Goal: Transaction & Acquisition: Purchase product/service

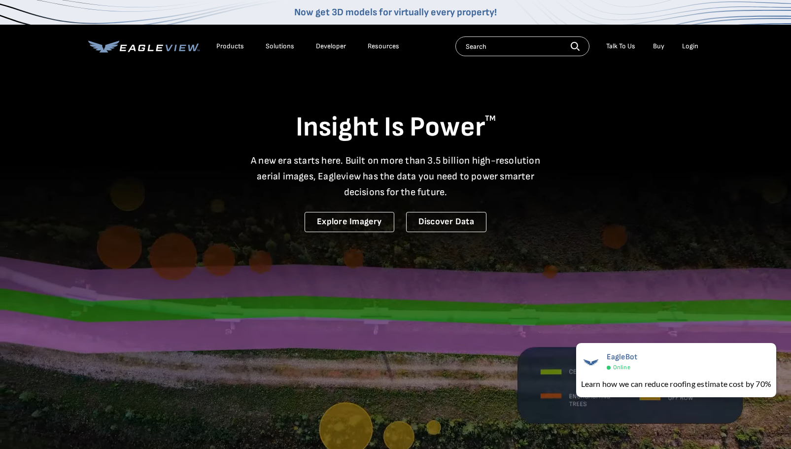
click at [639, 36] on div "Products Solutions Developer Resources Search Talk To Us Buy Login" at bounding box center [395, 46] width 615 height 43
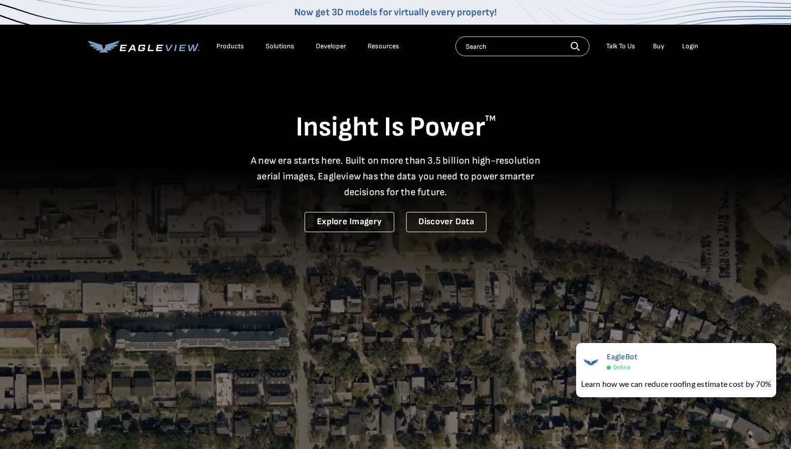
click at [695, 48] on div "Login" at bounding box center [690, 46] width 16 height 9
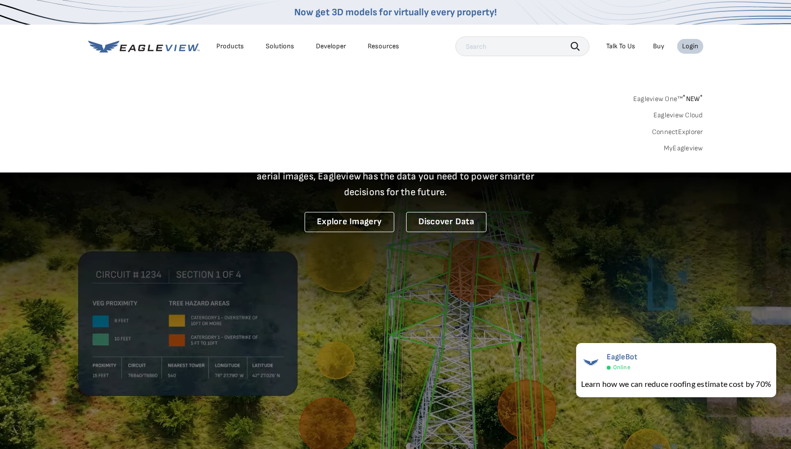
click at [677, 149] on link "MyEagleview" at bounding box center [683, 148] width 39 height 9
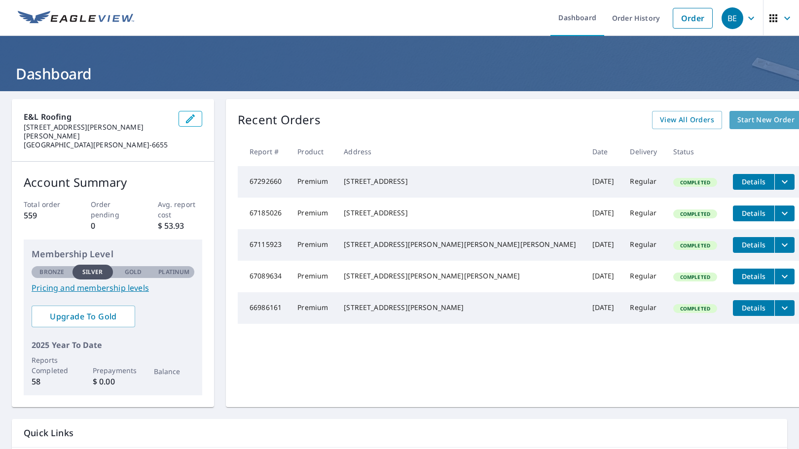
click at [737, 121] on span "Start New Order" at bounding box center [765, 120] width 57 height 12
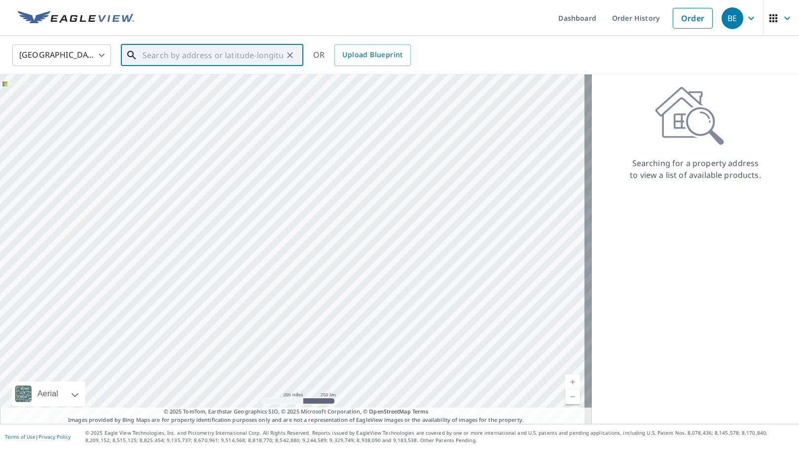
click at [215, 55] on input "text" at bounding box center [212, 55] width 140 height 28
click at [209, 90] on p "[GEOGRAPHIC_DATA], IN 47024" at bounding box center [217, 95] width 155 height 10
type input "[STREET_ADDRESS]"
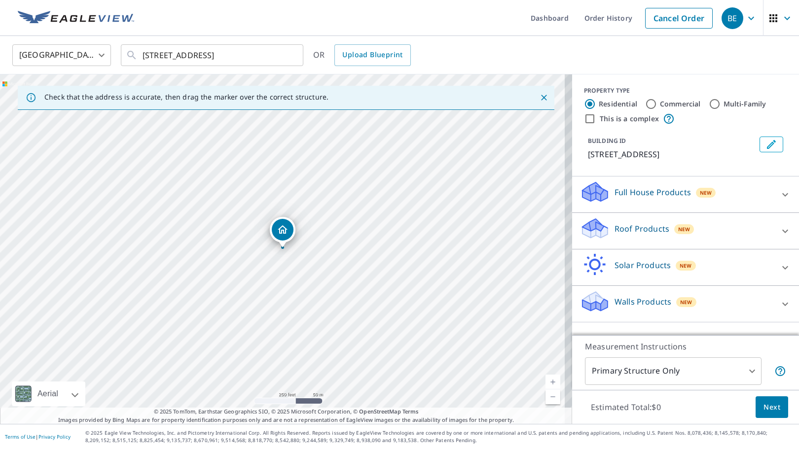
click at [545, 382] on link "Current Level 17, Zoom In" at bounding box center [552, 382] width 15 height 15
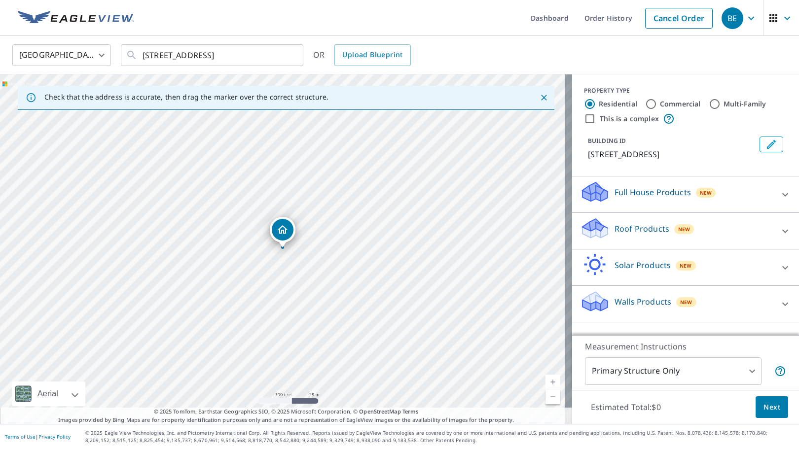
click at [545, 382] on link "Current Level 18, Zoom In" at bounding box center [552, 382] width 15 height 15
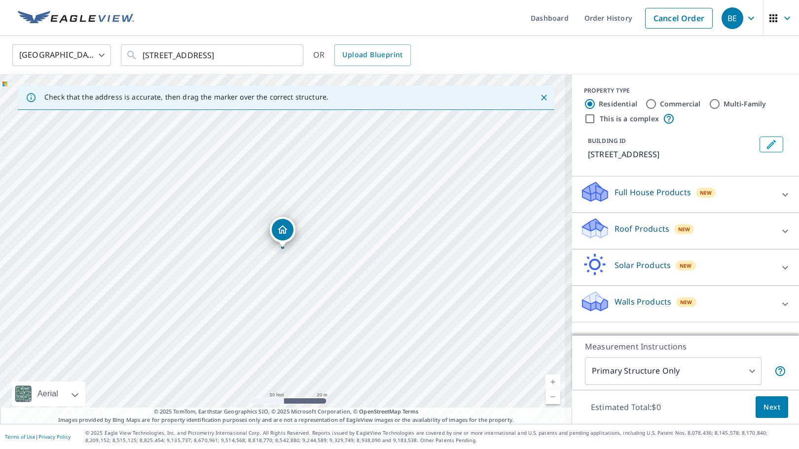
click at [545, 382] on link "Current Level 19, Zoom In" at bounding box center [552, 382] width 15 height 15
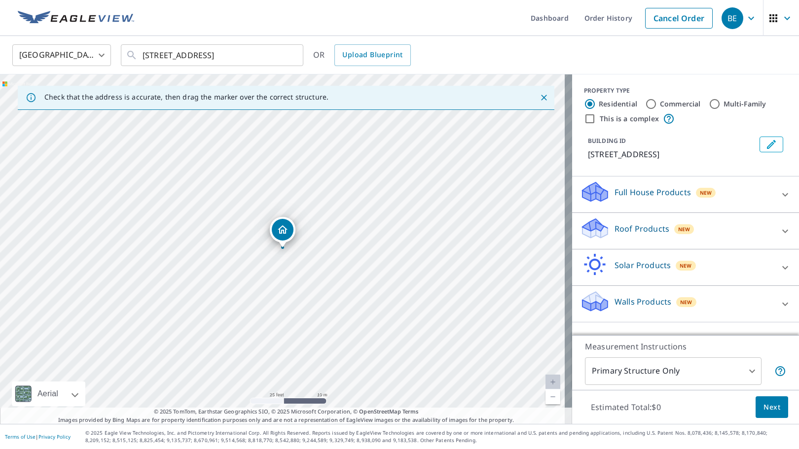
click at [779, 190] on icon at bounding box center [785, 195] width 12 height 12
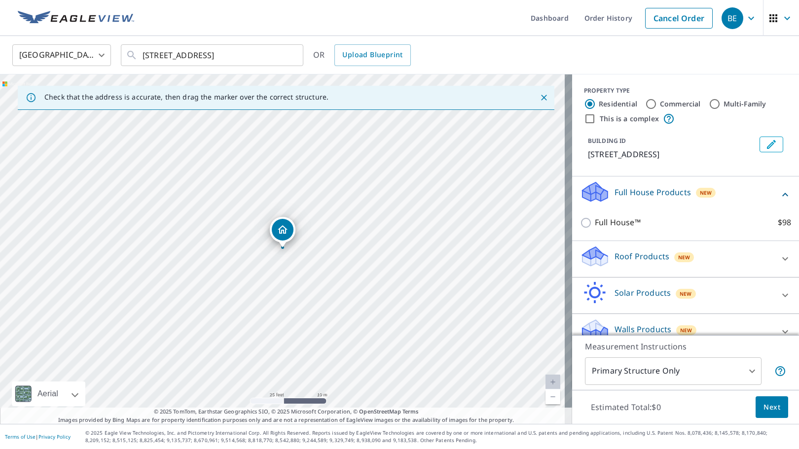
click at [779, 194] on icon at bounding box center [785, 195] width 12 height 12
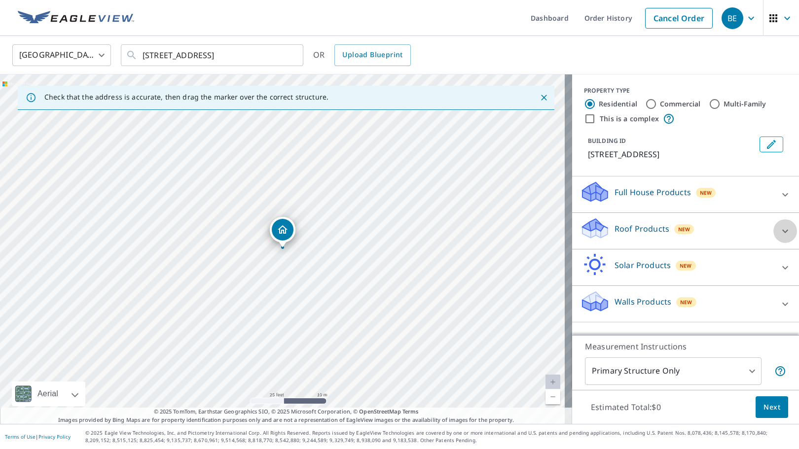
click at [779, 228] on icon at bounding box center [785, 231] width 12 height 12
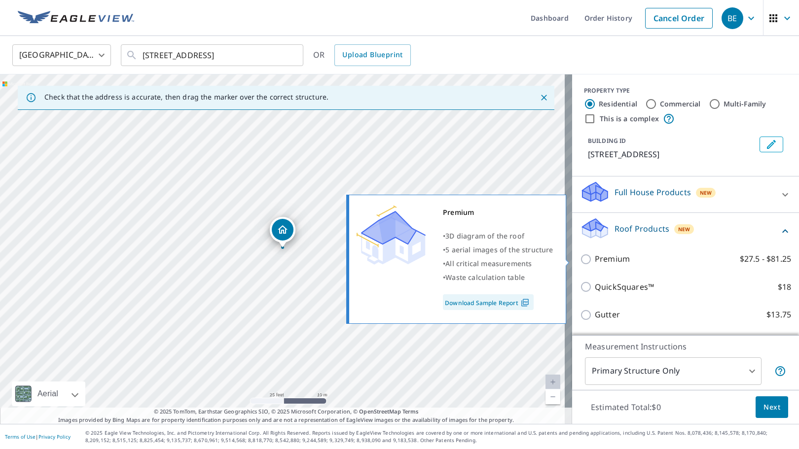
click at [580, 264] on input "Premium $27.5 - $81.25" at bounding box center [587, 259] width 15 height 12
checkbox input "true"
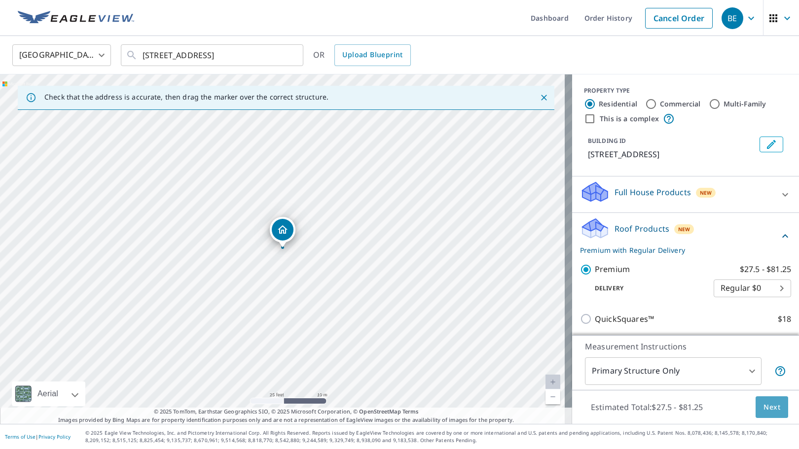
click at [770, 408] on span "Next" at bounding box center [771, 407] width 17 height 12
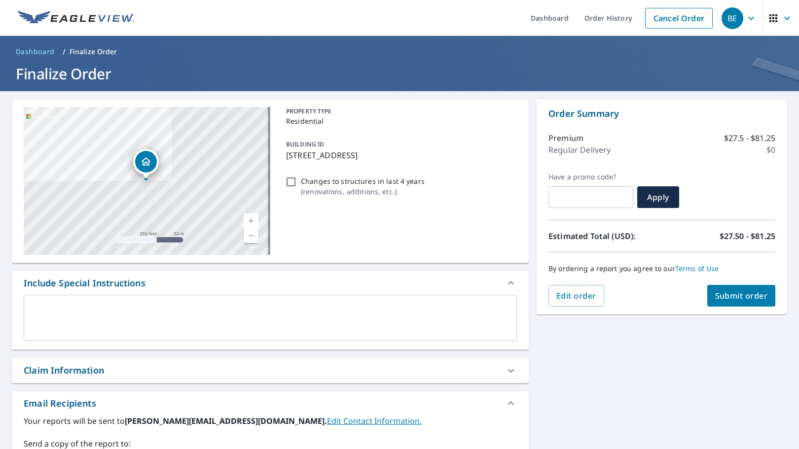
click at [742, 294] on span "Submit order" at bounding box center [741, 295] width 53 height 11
